Goal: Task Accomplishment & Management: Use online tool/utility

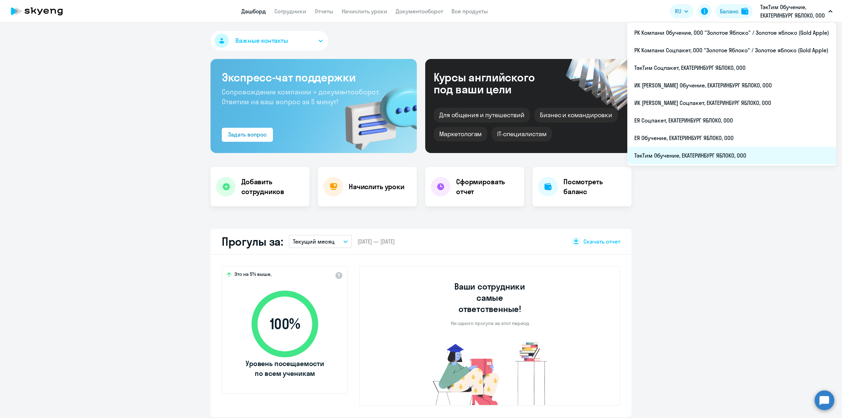
click at [719, 151] on li "ТэкТим Обучение, ЕКАТЕРИНБУРГ ЯБЛОКО, ООО" at bounding box center [731, 156] width 209 height 18
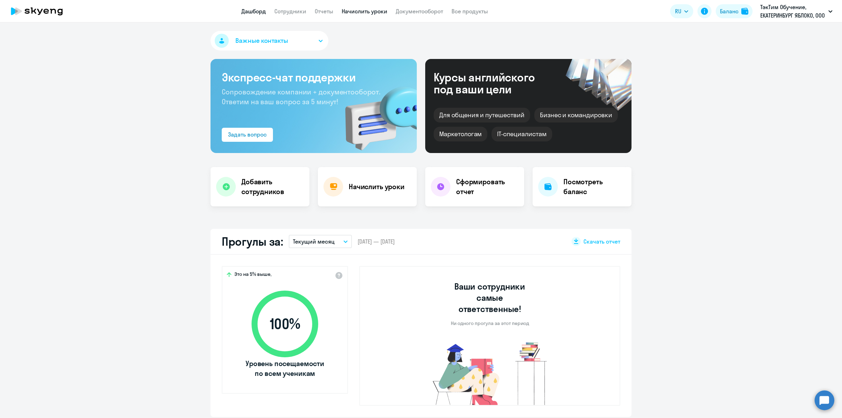
click at [372, 11] on link "Начислить уроки" at bounding box center [365, 11] width 46 height 7
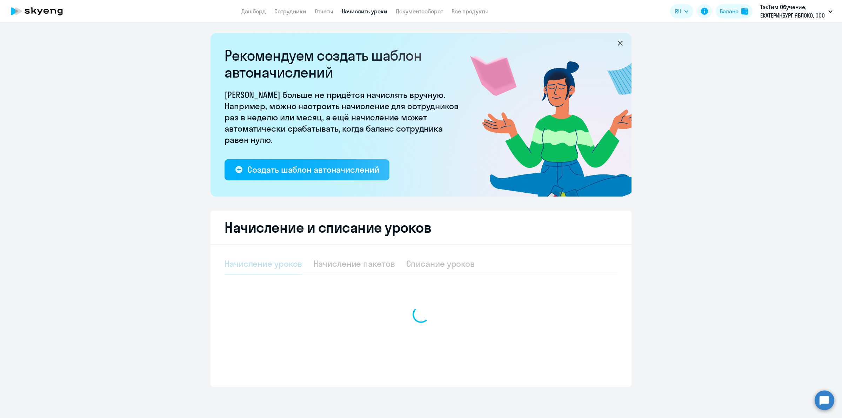
select select "10"
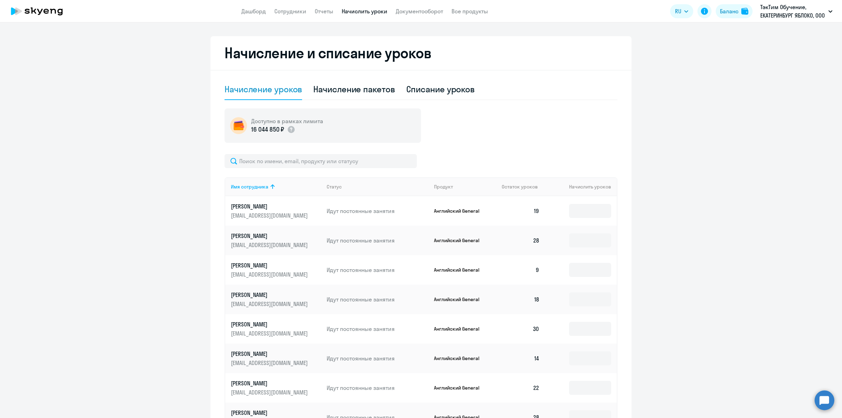
scroll to position [130, 0]
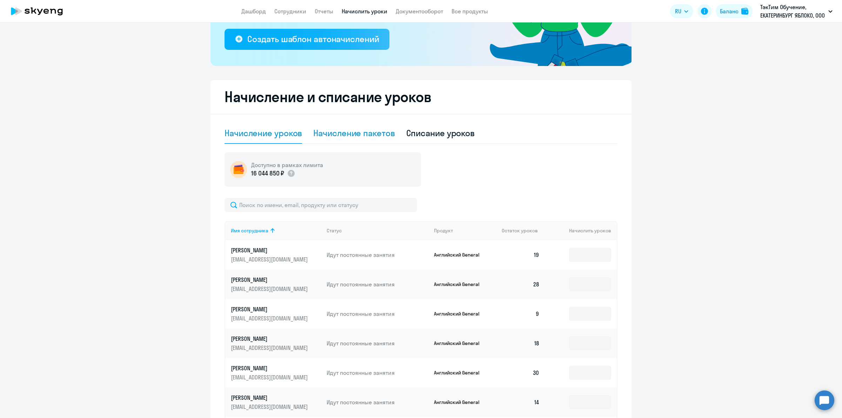
click at [361, 134] on div "Начисление пакетов" at bounding box center [353, 132] width 81 height 11
select select "10"
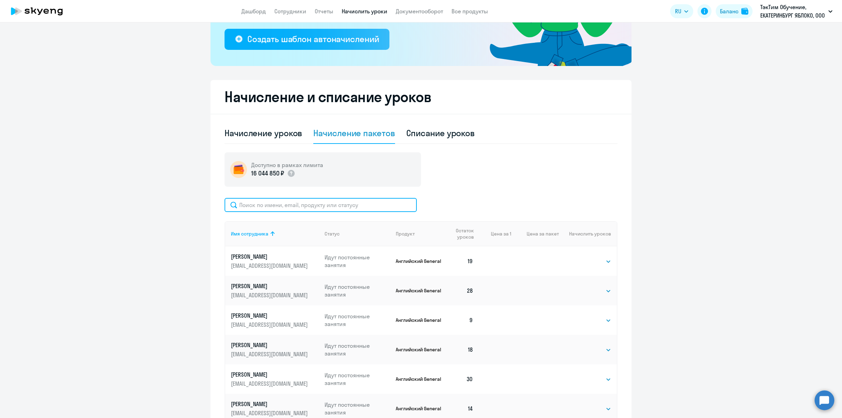
click at [318, 204] on input "text" at bounding box center [320, 205] width 192 height 14
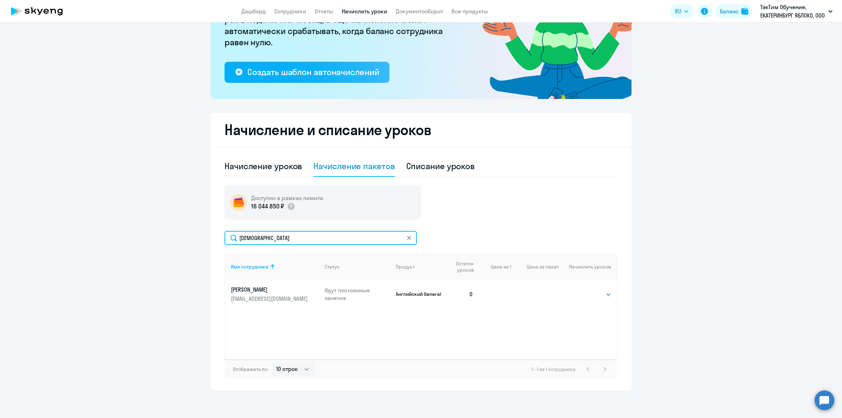
type input "[DEMOGRAPHIC_DATA]"
click at [590, 290] on select "Выбрать 4 8 16 32 64 96 128" at bounding box center [596, 294] width 29 height 8
select select "32"
click at [582, 290] on select "Выбрать 4 8 16 32 64 96 128" at bounding box center [596, 294] width 29 height 8
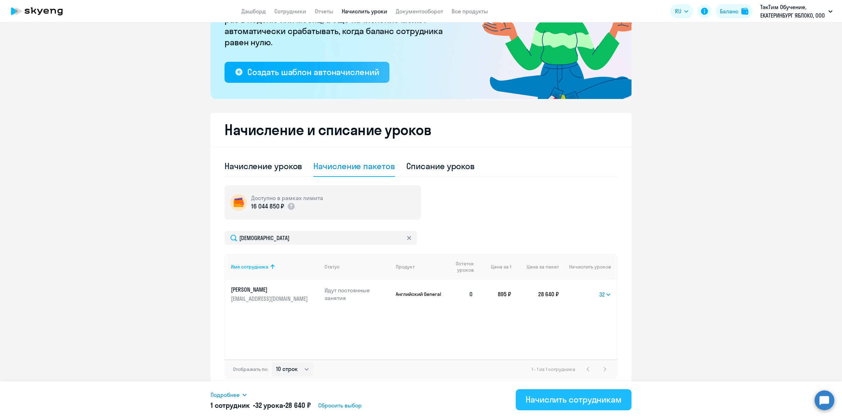
click at [554, 403] on div "Начислить сотрудникам" at bounding box center [573, 398] width 96 height 11
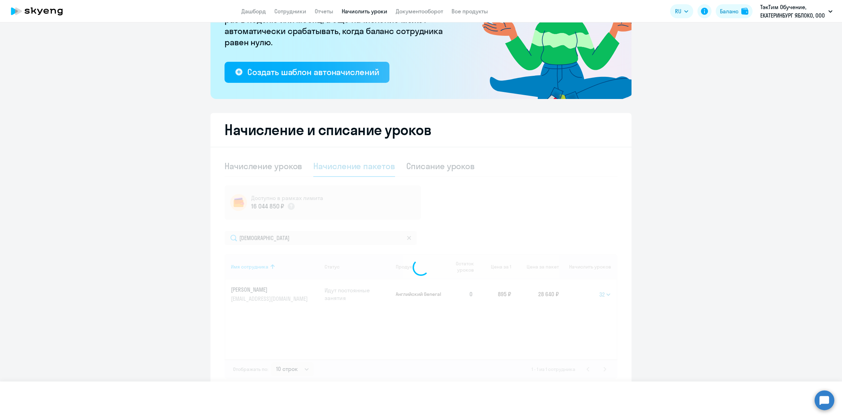
select select
